Goal: Task Accomplishment & Management: Manage account settings

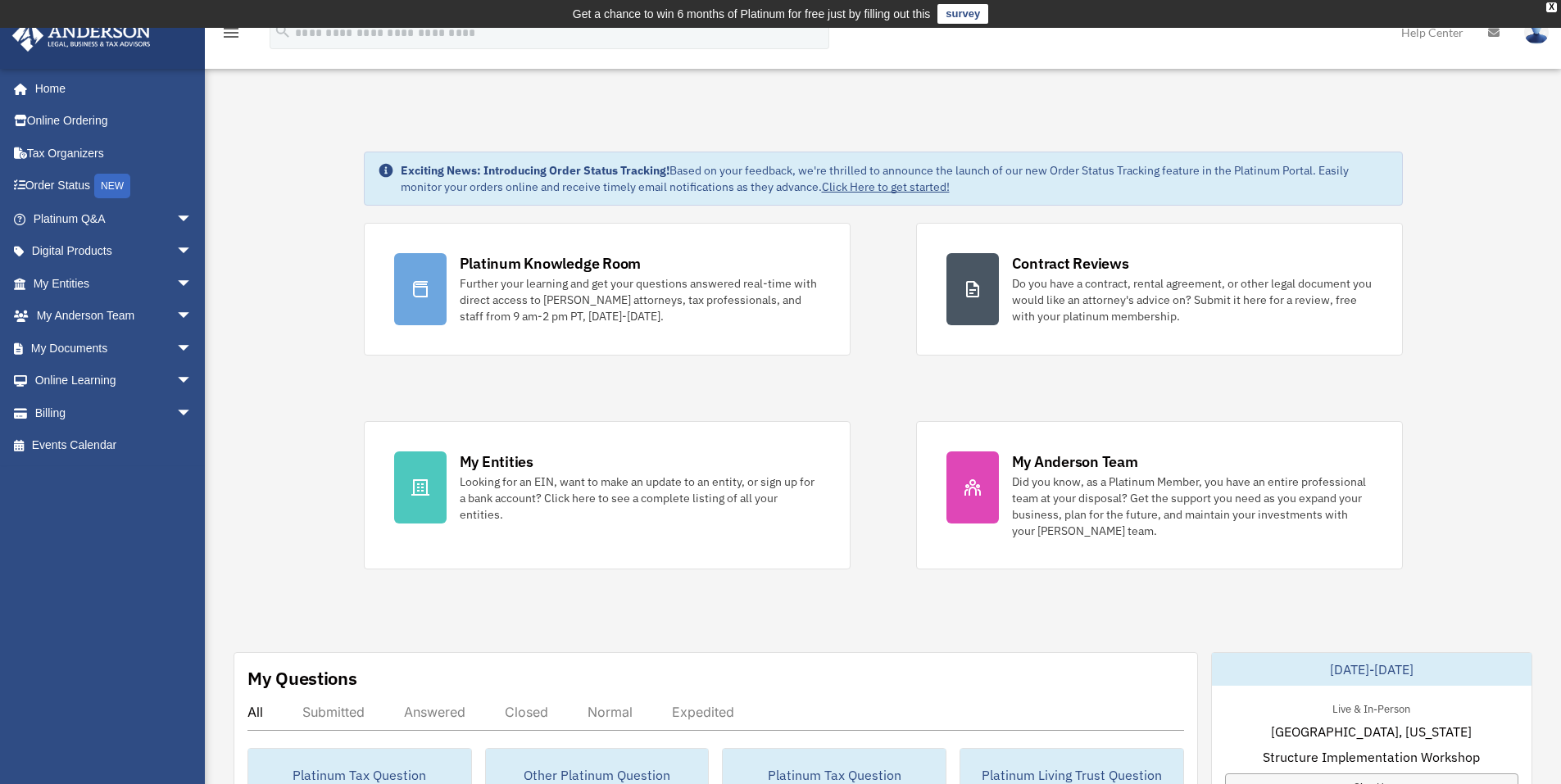
click at [1542, 35] on img at bounding box center [1536, 33] width 25 height 24
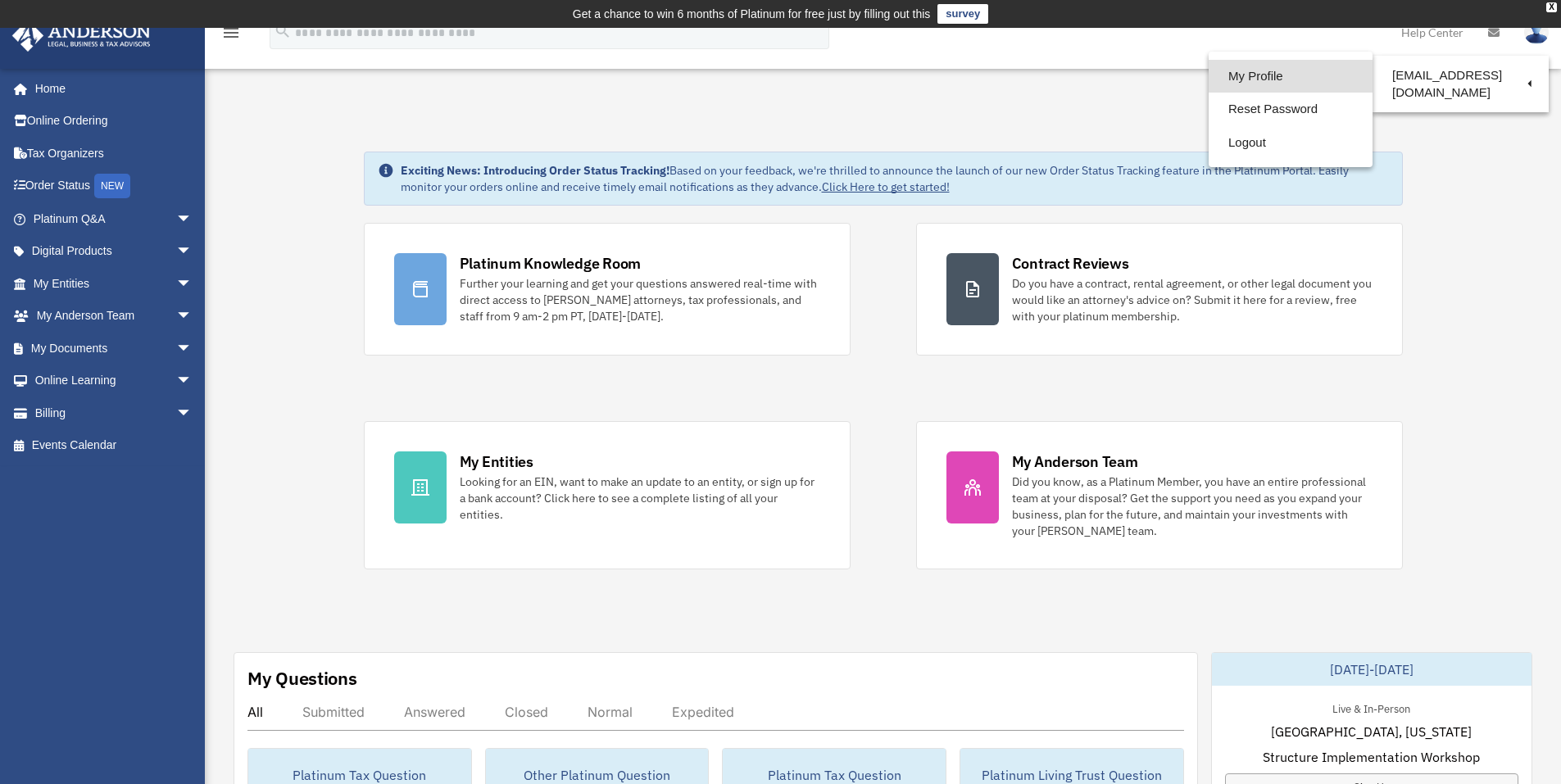
click at [1235, 79] on link "My Profile" at bounding box center [1291, 76] width 164 height 34
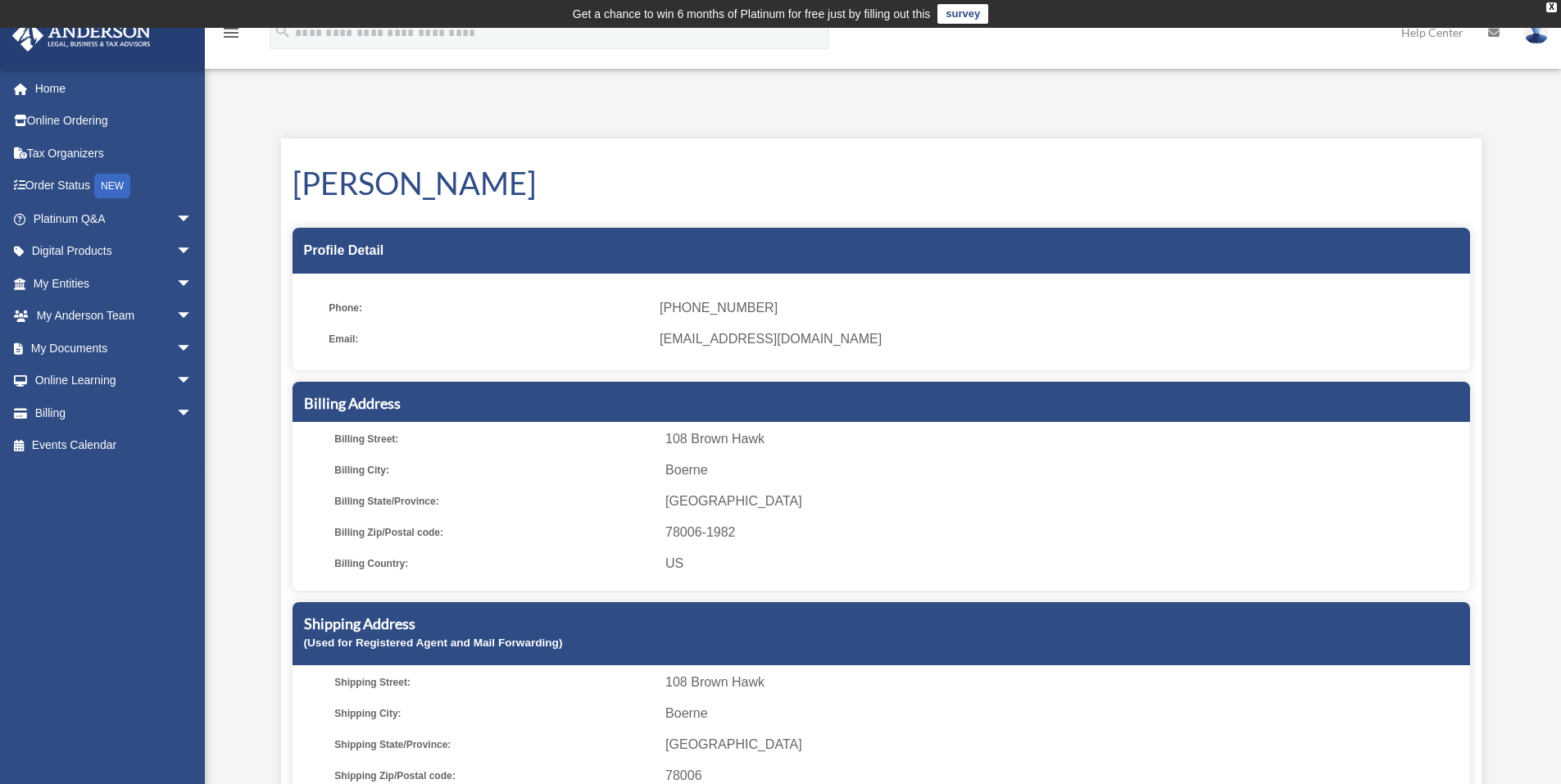
click at [737, 496] on span "[GEOGRAPHIC_DATA]" at bounding box center [1065, 501] width 799 height 23
click at [361, 409] on h5 "Billing Address" at bounding box center [881, 403] width 1154 height 21
click at [1544, 7] on td "Get a chance to win 6 months of Platinum for free just by filling out this surv…" at bounding box center [780, 14] width 1561 height 28
click at [1548, 5] on div "X" at bounding box center [1552, 7] width 11 height 10
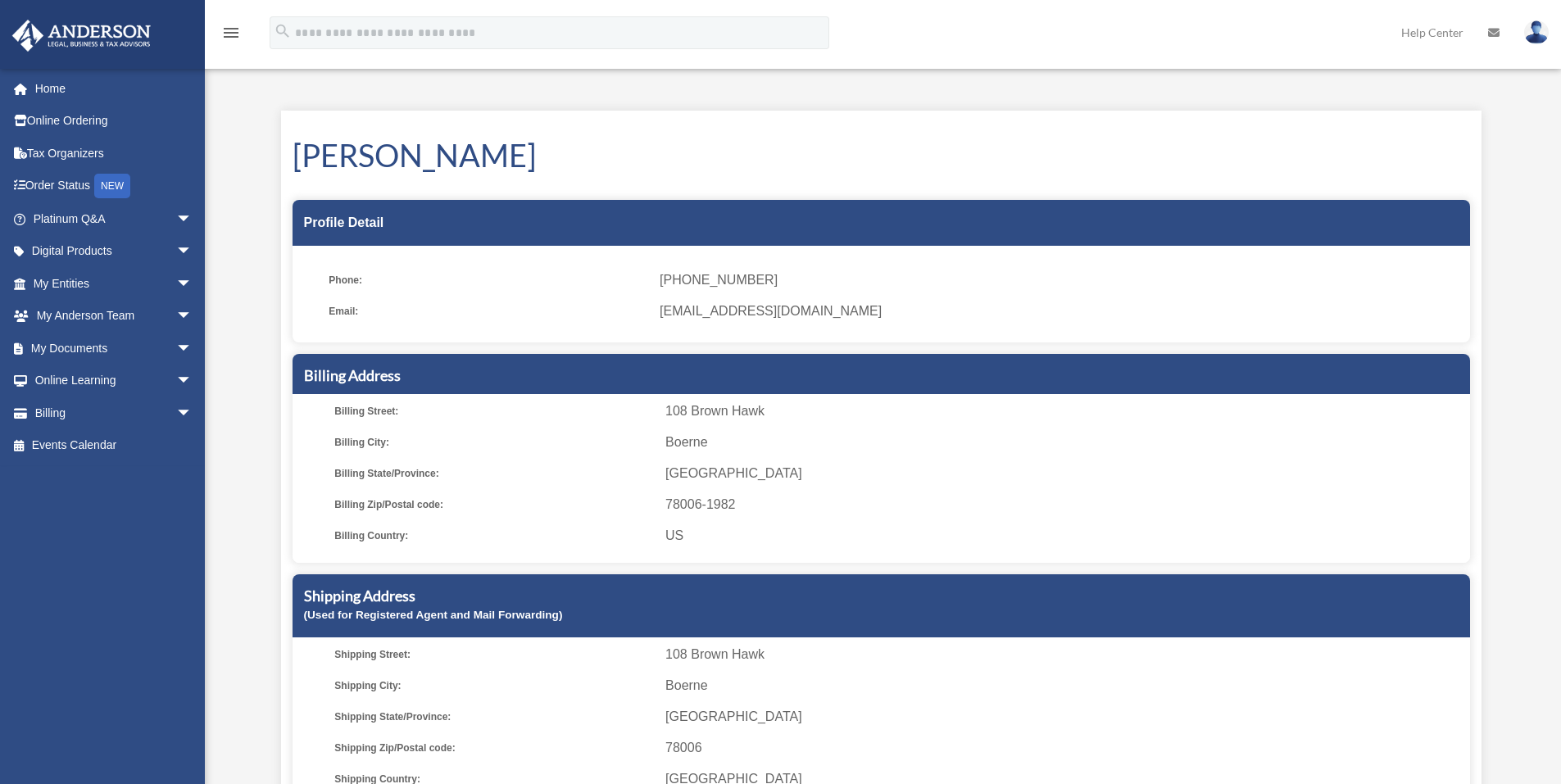
click at [233, 39] on icon "menu" at bounding box center [231, 33] width 20 height 20
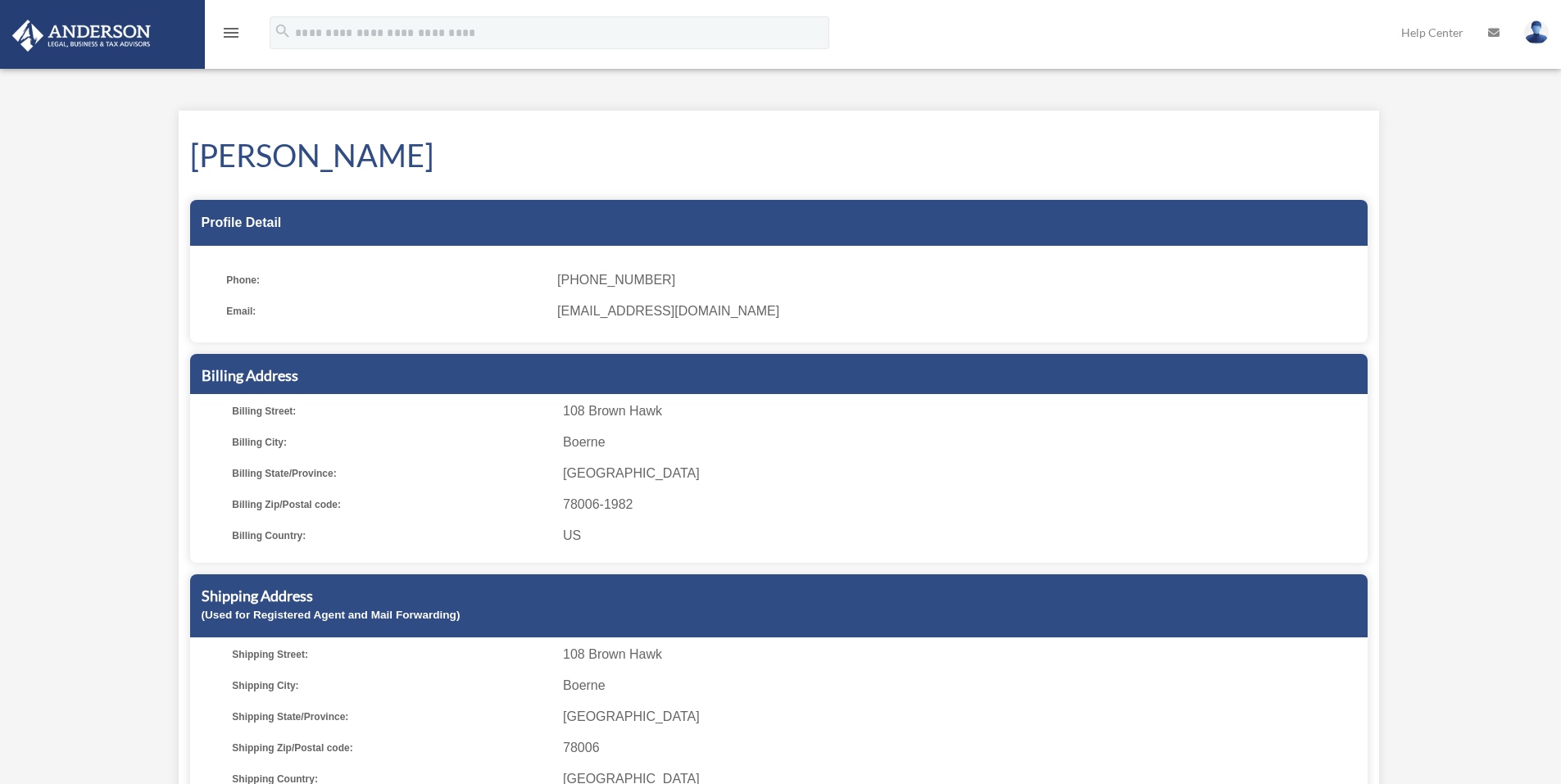
click at [233, 39] on icon "menu" at bounding box center [231, 33] width 20 height 20
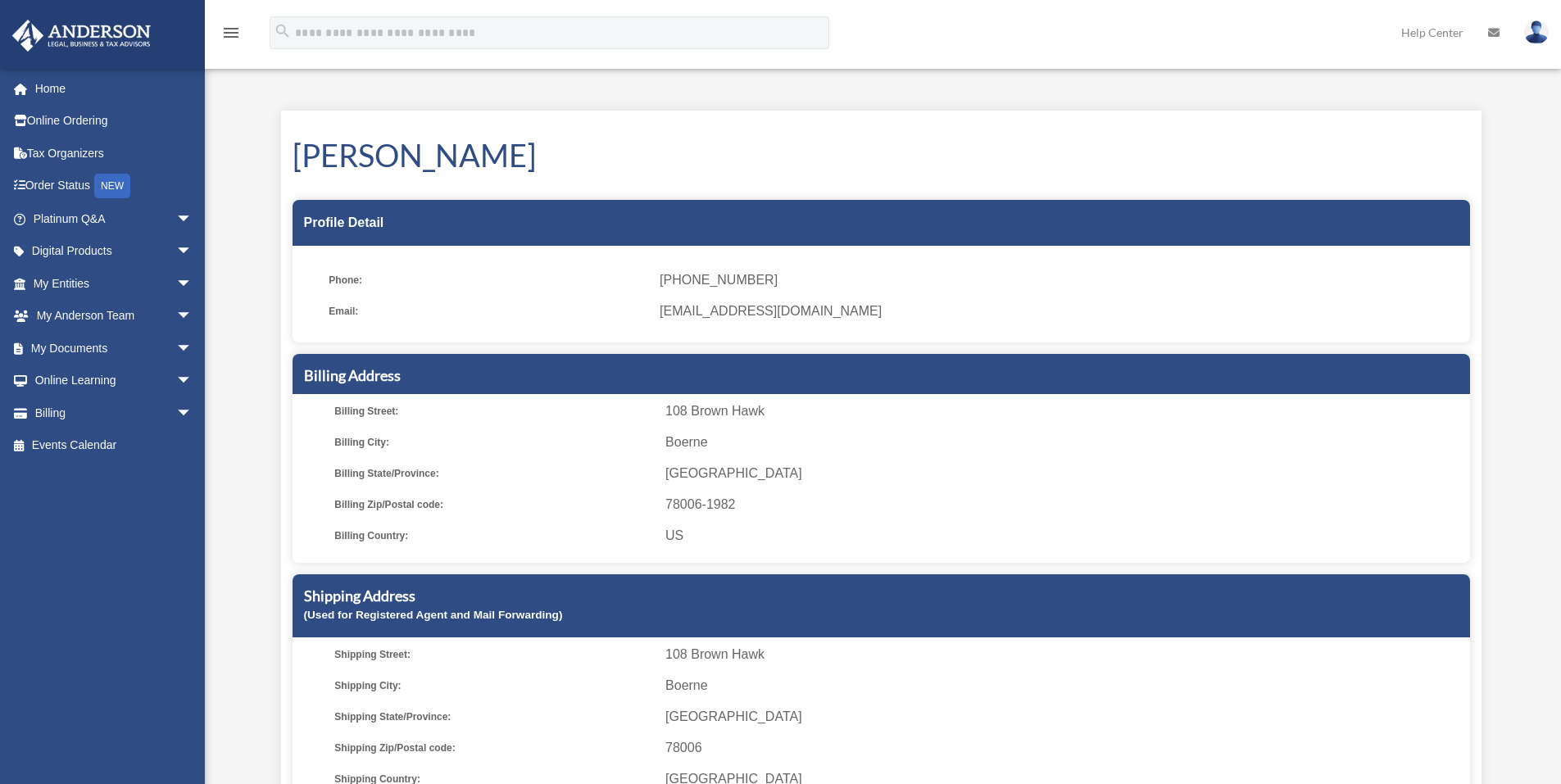
click at [1533, 40] on img at bounding box center [1536, 33] width 25 height 24
click at [176, 407] on span "arrow_drop_down" at bounding box center [192, 413] width 33 height 34
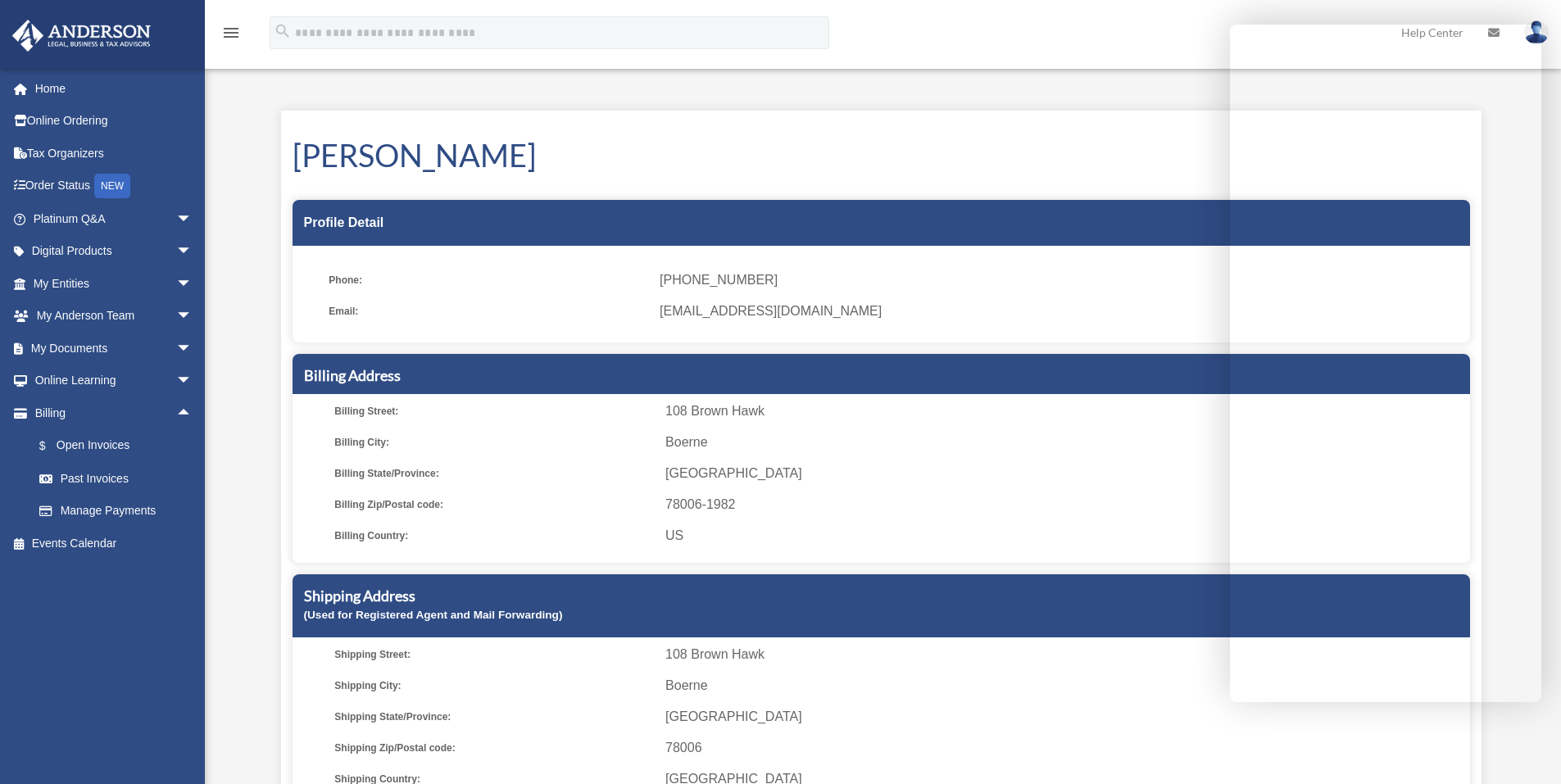
click at [859, 481] on span "TX" at bounding box center [1065, 473] width 799 height 23
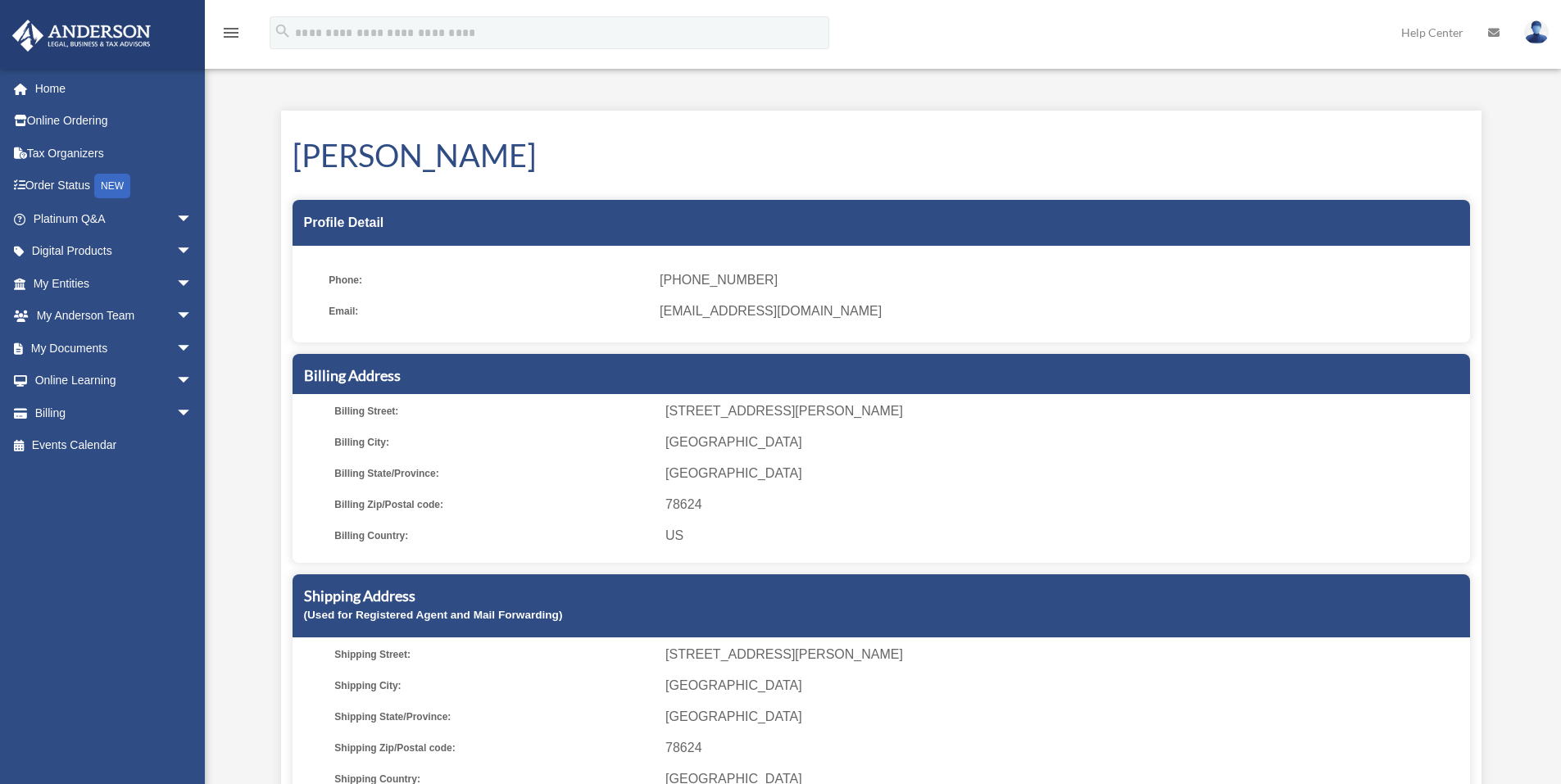
click at [1530, 28] on img at bounding box center [1536, 33] width 25 height 24
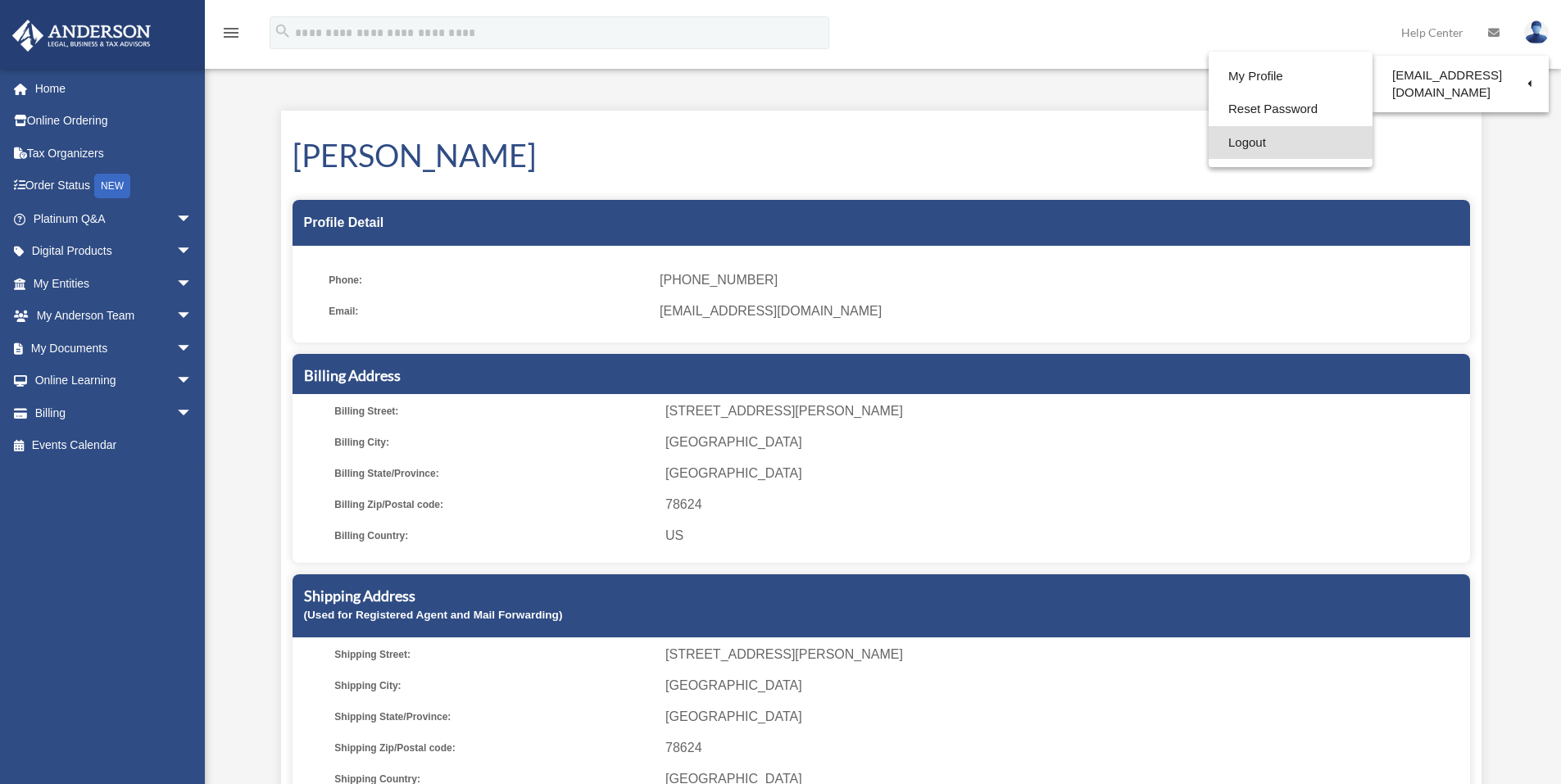
click at [1255, 141] on link "Logout" at bounding box center [1291, 142] width 164 height 34
